Goal: Navigation & Orientation: Find specific page/section

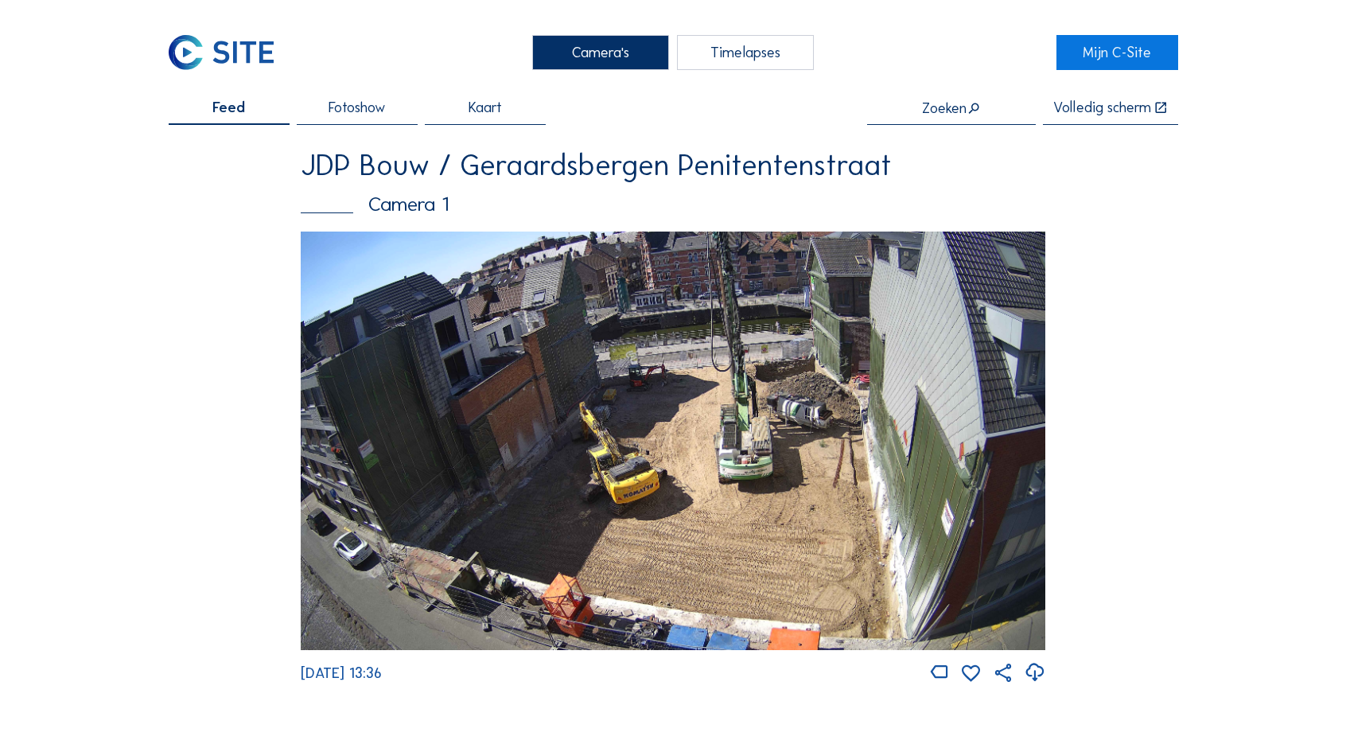
click at [758, 472] on img at bounding box center [673, 440] width 745 height 418
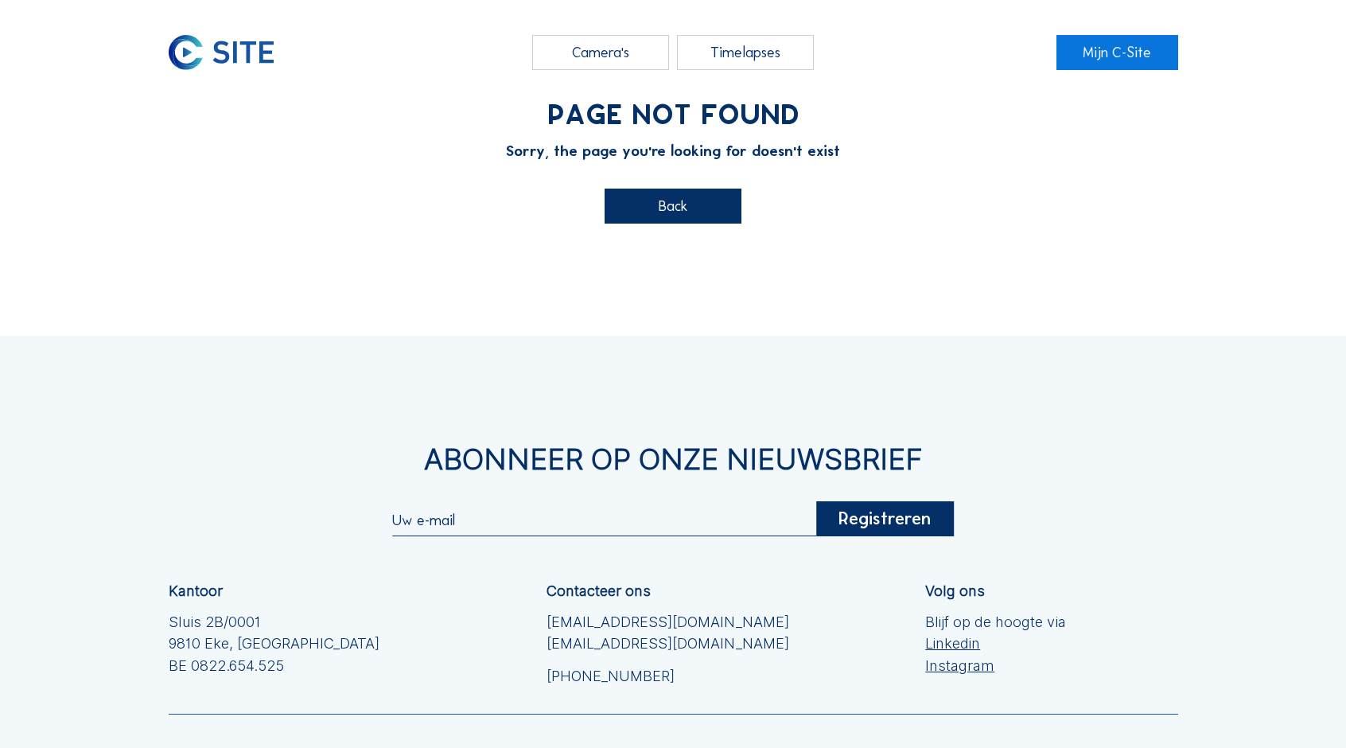
click at [732, 61] on div "Timelapses" at bounding box center [746, 53] width 138 height 36
